Goal: Task Accomplishment & Management: Complete application form

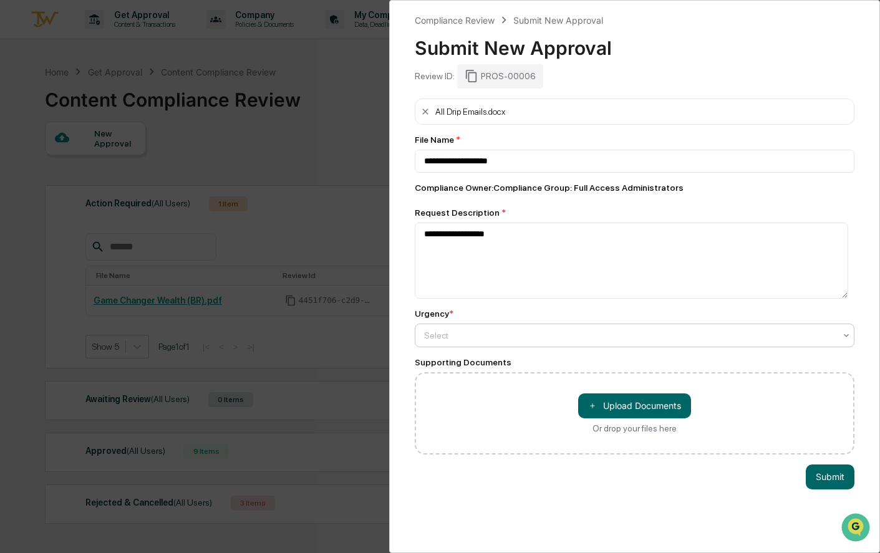
type textarea "**********"
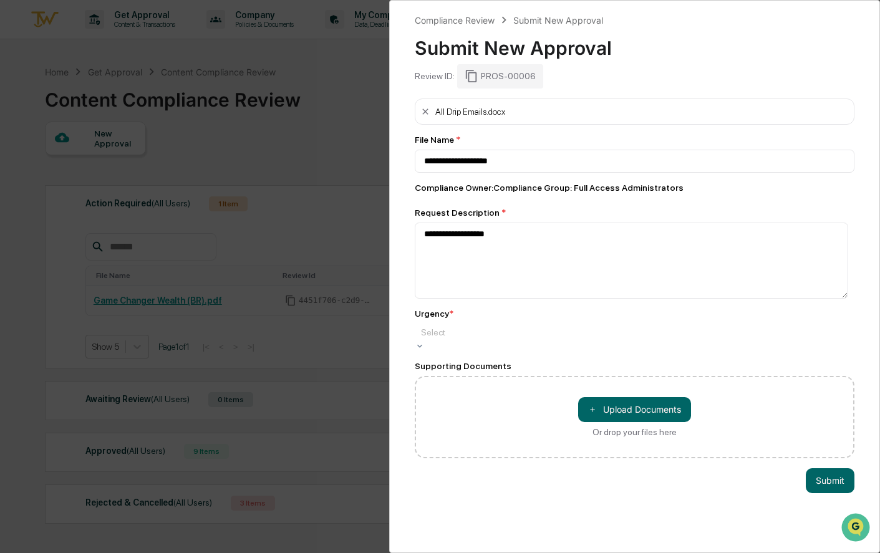
click at [568, 327] on div "Select" at bounding box center [635, 332] width 440 height 17
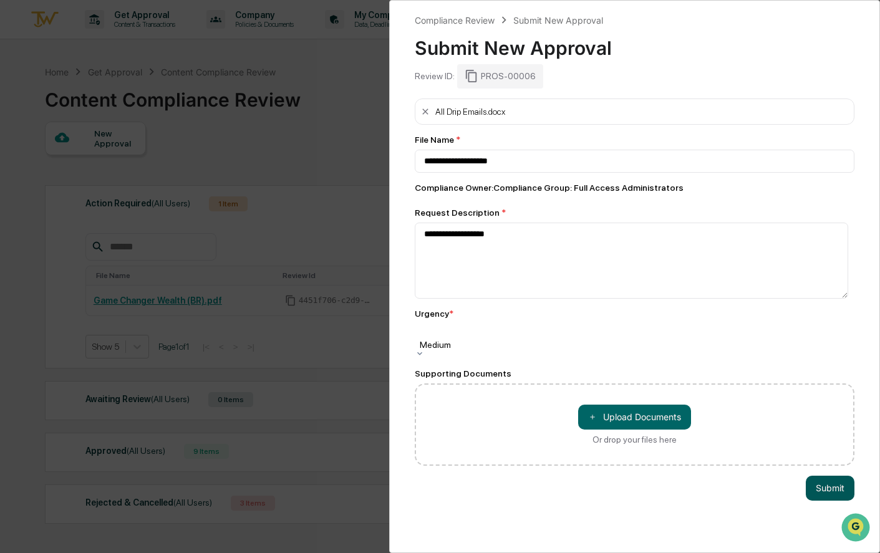
click at [831, 476] on button "Submit" at bounding box center [830, 488] width 49 height 25
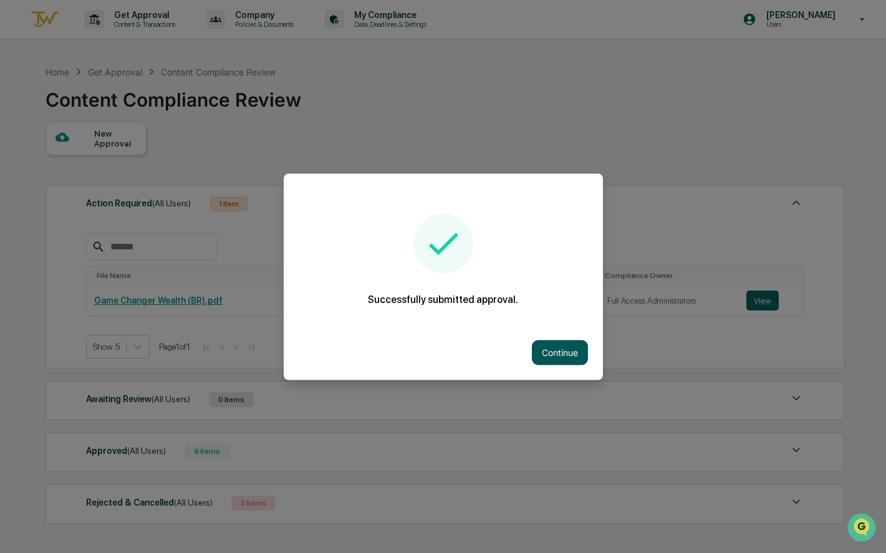
click at [568, 352] on button "Continue" at bounding box center [560, 352] width 56 height 25
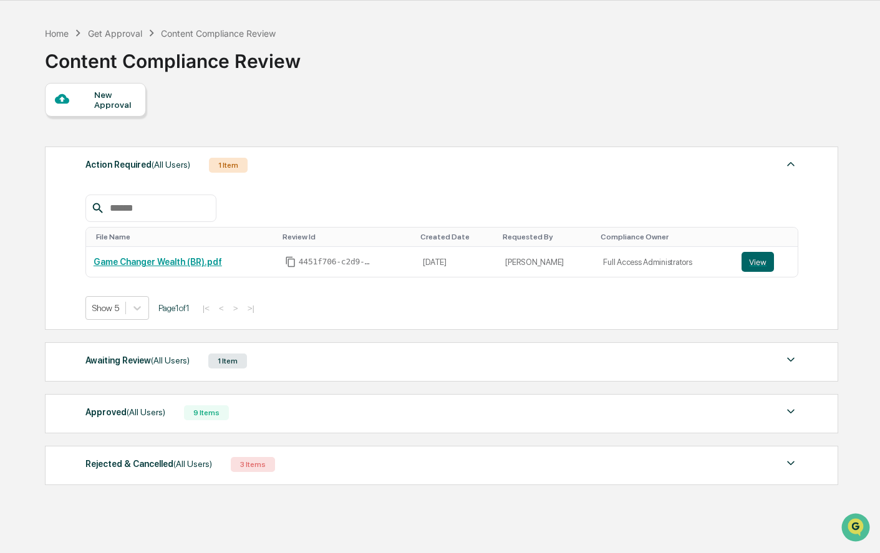
scroll to position [59, 0]
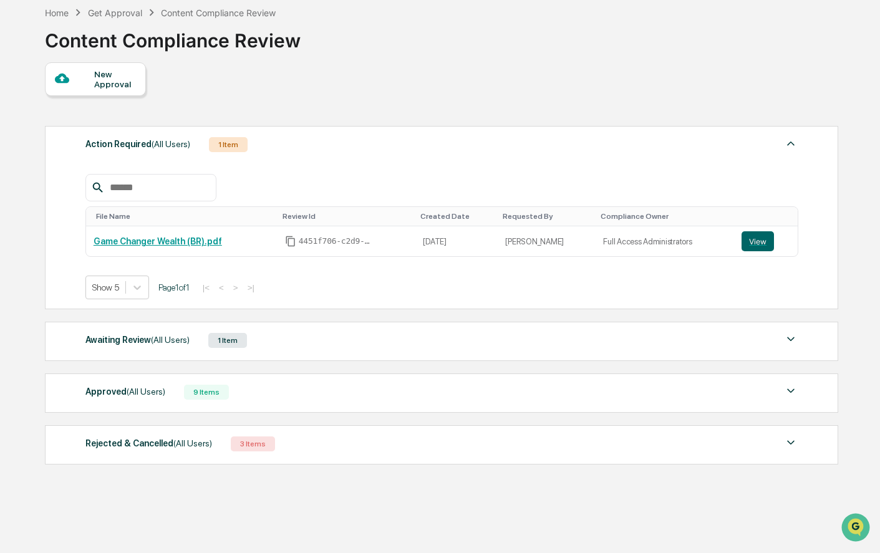
click at [264, 453] on div "Rejected & Cancelled (All Users) 3 Items" at bounding box center [441, 443] width 713 height 17
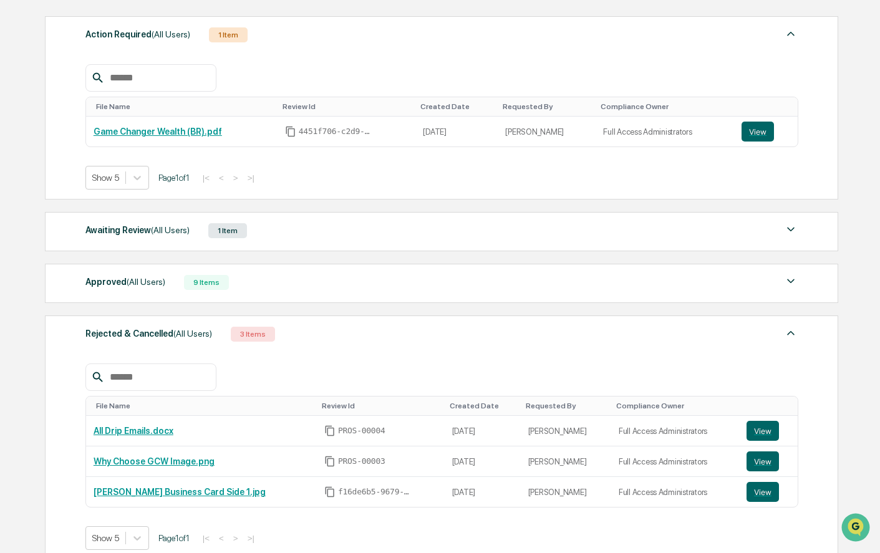
scroll to position [246, 0]
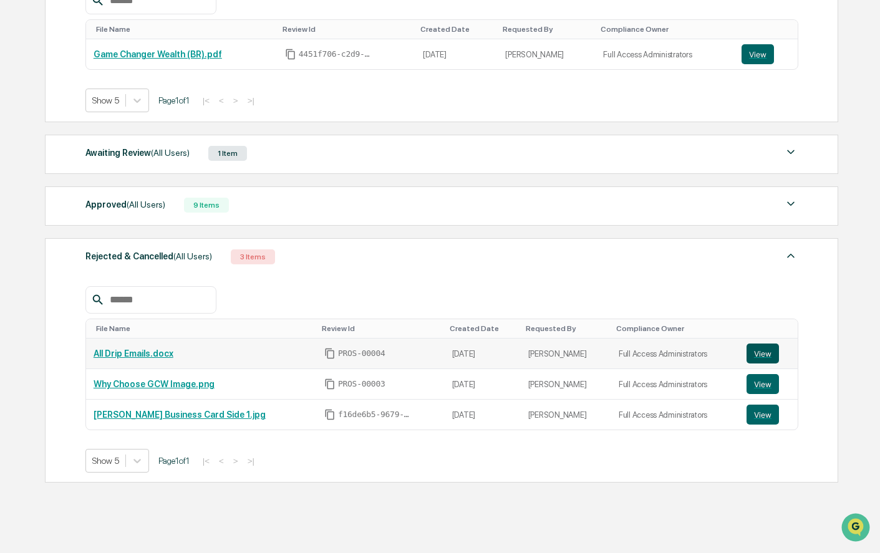
click at [760, 357] on button "View" at bounding box center [763, 354] width 32 height 20
click at [755, 417] on button "View" at bounding box center [763, 415] width 32 height 20
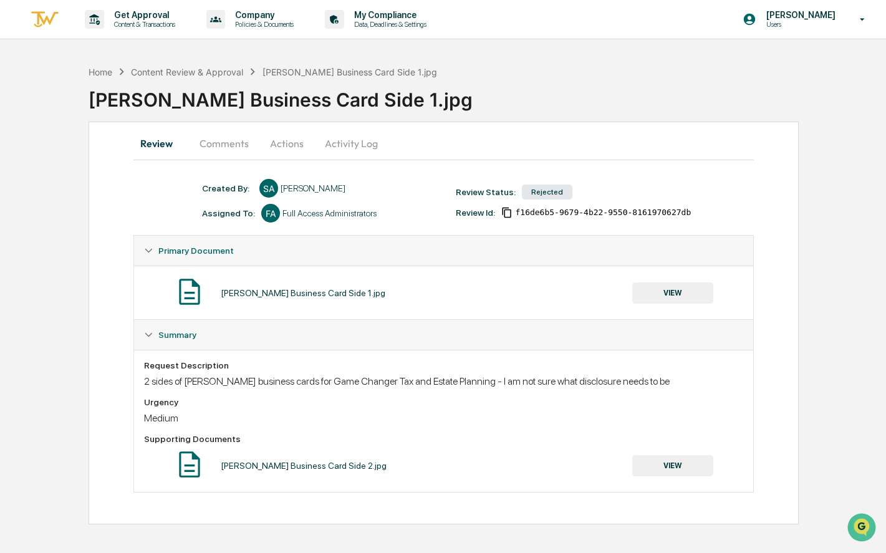
click at [223, 147] on button "Comments" at bounding box center [224, 143] width 69 height 30
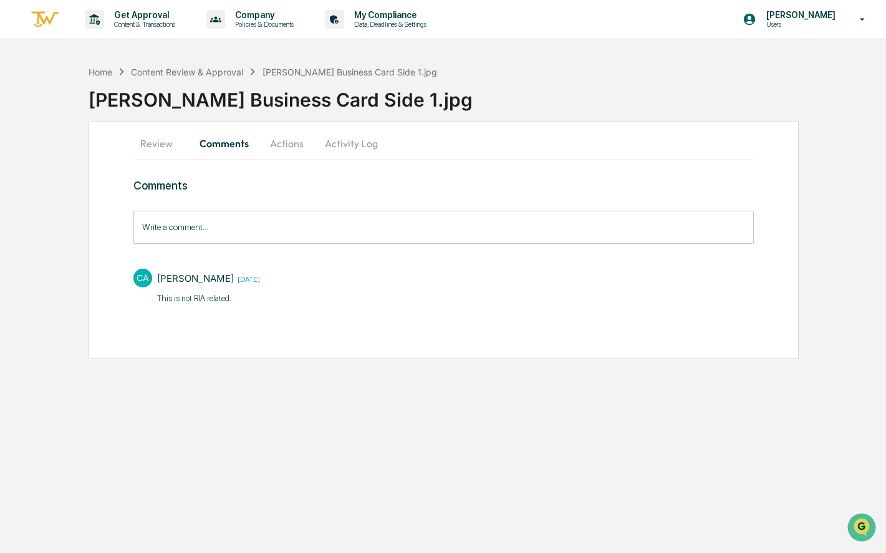
click at [148, 149] on button "Review" at bounding box center [161, 143] width 56 height 30
